Goal: Check status: Check status

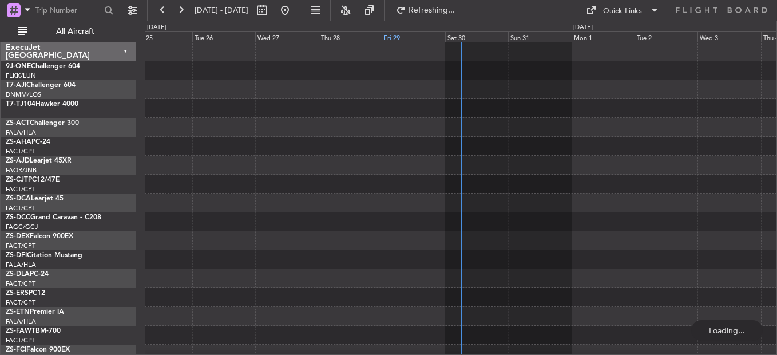
click at [441, 38] on div "Fri 29" at bounding box center [413, 36] width 63 height 10
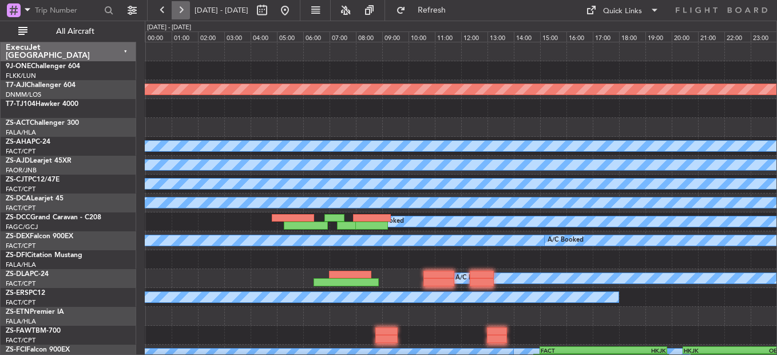
click at [177, 9] on button at bounding box center [181, 10] width 18 height 18
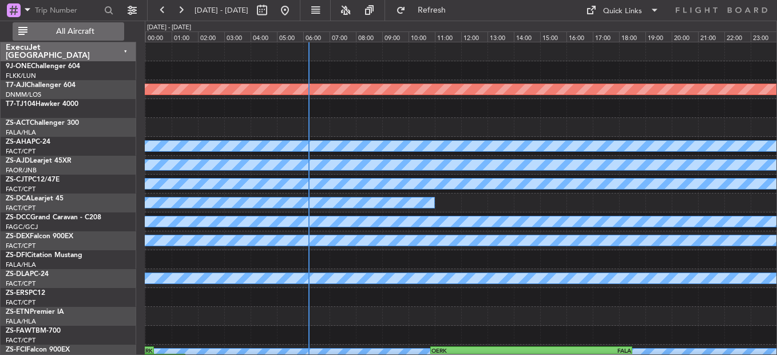
click at [74, 25] on button "All Aircraft" at bounding box center [69, 31] width 112 height 18
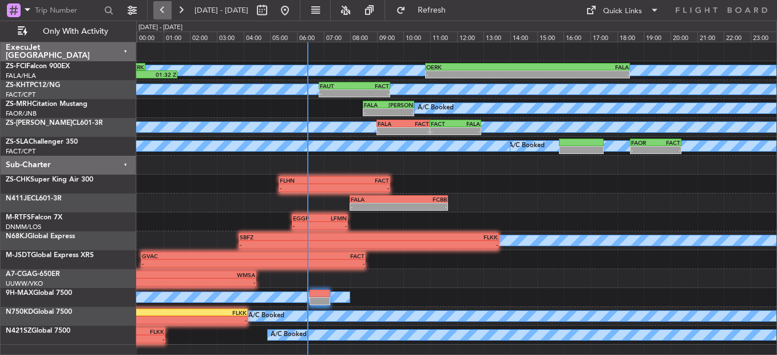
click at [167, 14] on button at bounding box center [162, 10] width 18 height 18
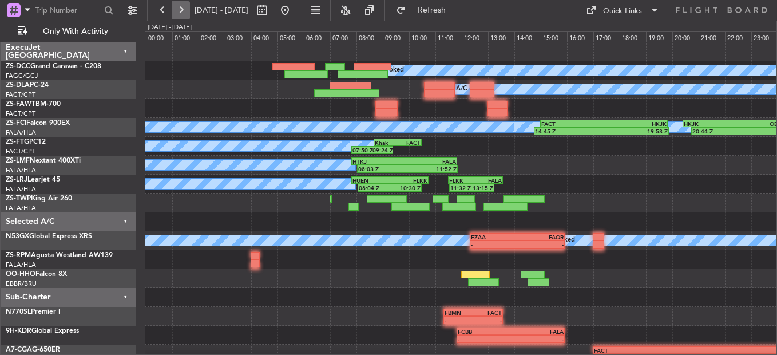
click at [178, 6] on button at bounding box center [181, 10] width 18 height 18
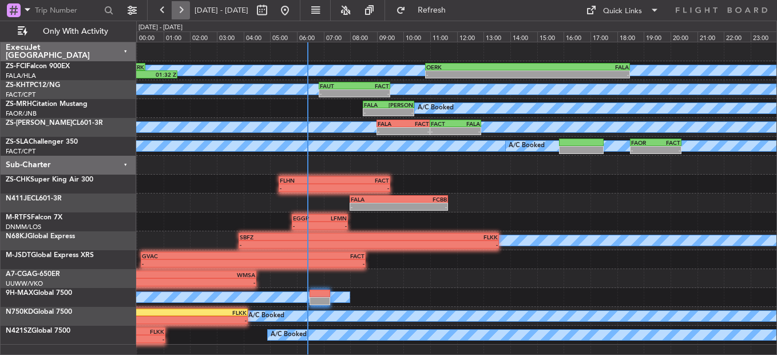
click at [176, 10] on button at bounding box center [181, 10] width 18 height 18
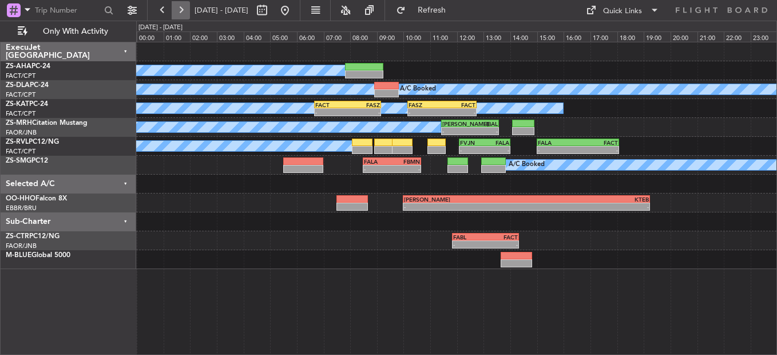
click at [180, 10] on button at bounding box center [181, 10] width 18 height 18
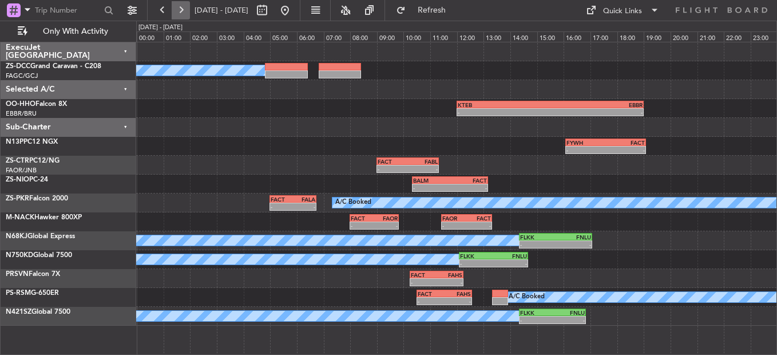
click at [180, 10] on button at bounding box center [181, 10] width 18 height 18
